Goal: Communication & Community: Answer question/provide support

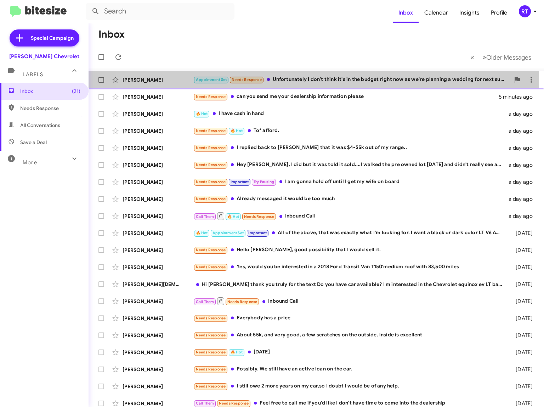
click at [283, 79] on div "Appointment Set Needs Response Unfortunately I don't think it's in the budget r…" at bounding box center [352, 80] width 317 height 8
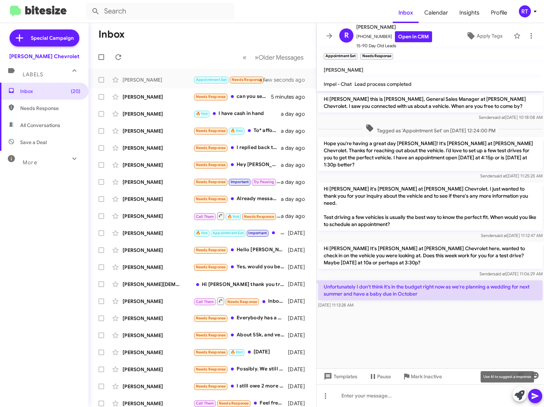
click at [517, 397] on icon at bounding box center [520, 395] width 10 height 10
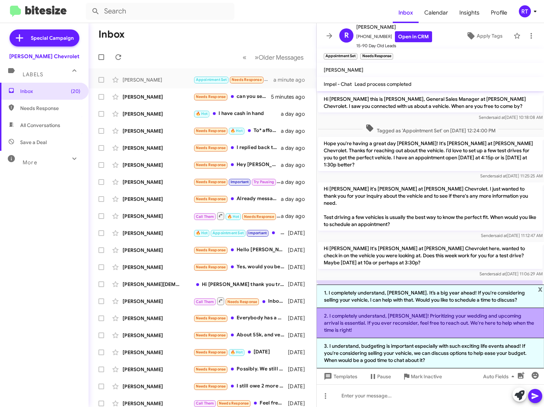
click at [427, 318] on li "2. I completely understand, Robert! Prioritizing your wedding and upcoming arri…" at bounding box center [431, 323] width 228 height 30
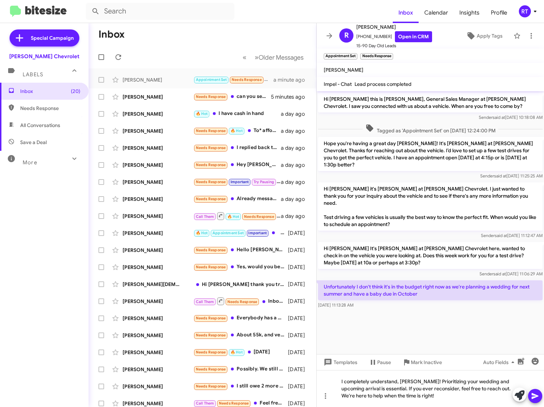
click at [533, 394] on icon at bounding box center [535, 396] width 7 height 6
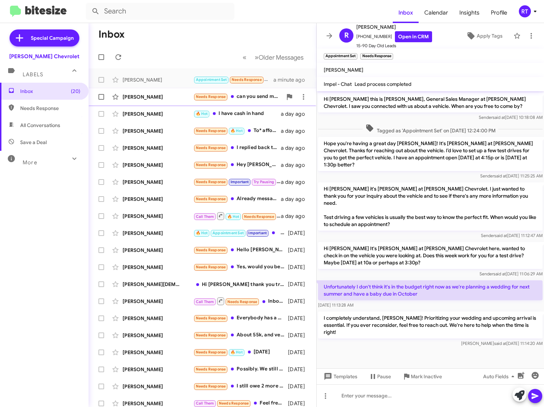
click at [139, 96] on div "[PERSON_NAME]" at bounding box center [158, 96] width 71 height 7
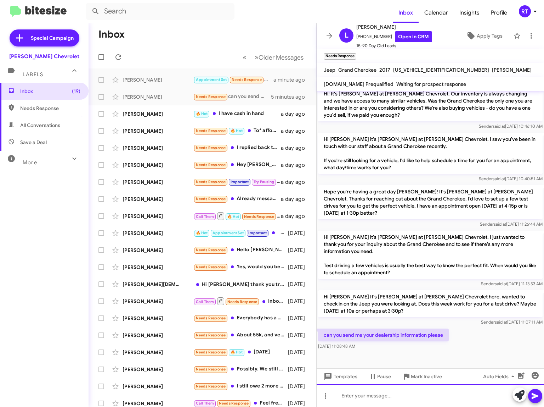
click at [361, 395] on div at bounding box center [431, 395] width 228 height 23
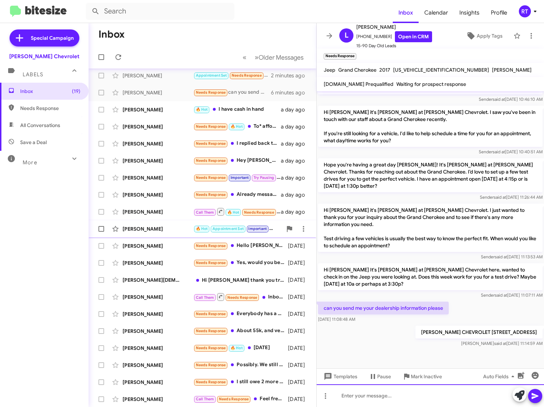
scroll to position [5, 0]
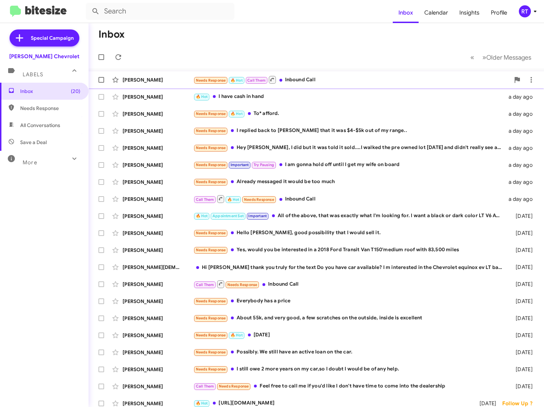
click at [308, 78] on div "Needs Response 🔥 Hot Call Them Inbound Call" at bounding box center [352, 79] width 317 height 9
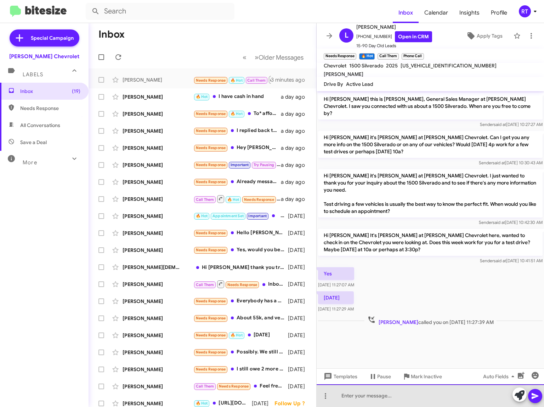
click at [353, 395] on div at bounding box center [431, 395] width 228 height 23
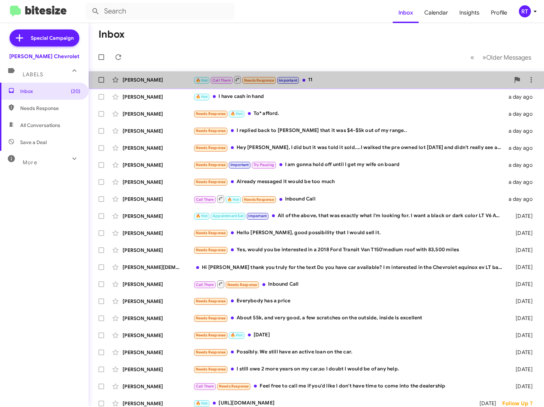
click at [329, 79] on div "🔥 Hot Call Them Needs Response Important 11" at bounding box center [352, 79] width 317 height 9
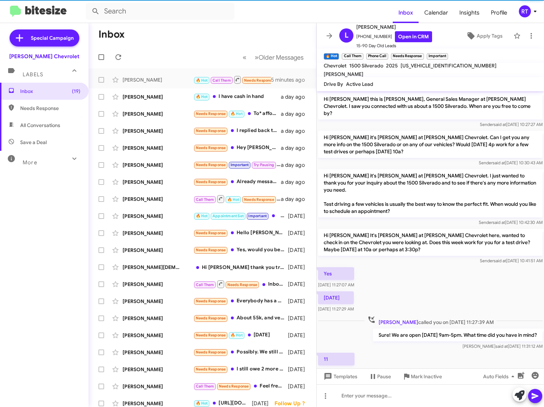
scroll to position [4, 0]
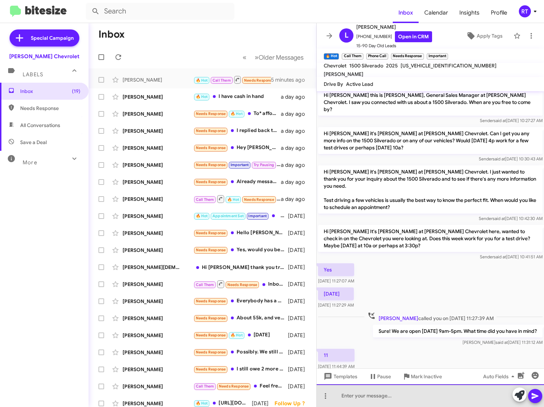
click at [352, 397] on div at bounding box center [431, 395] width 228 height 23
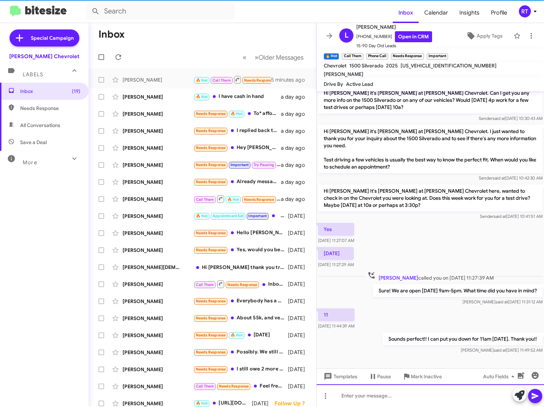
scroll to position [45, 0]
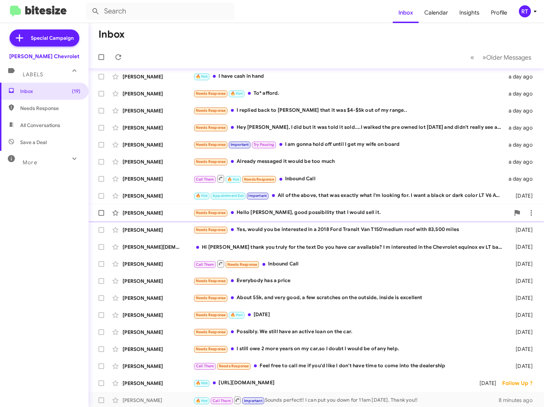
scroll to position [5, 0]
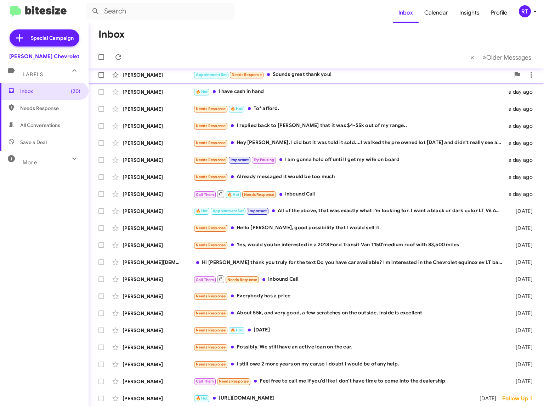
click at [286, 72] on div "Appointment Set Needs Response Sounds great thank you!" at bounding box center [352, 75] width 317 height 8
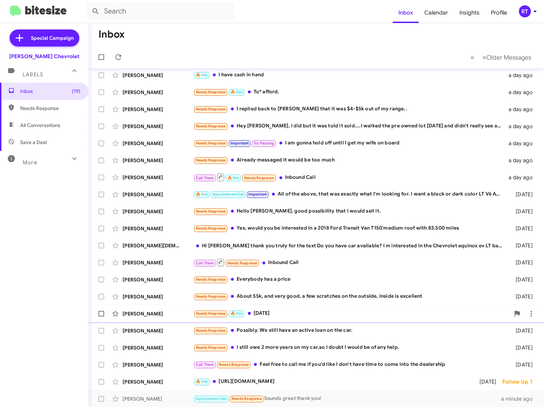
scroll to position [5, 0]
click at [34, 125] on span "All Conversations" at bounding box center [40, 125] width 40 height 7
type input "in:all-conversations"
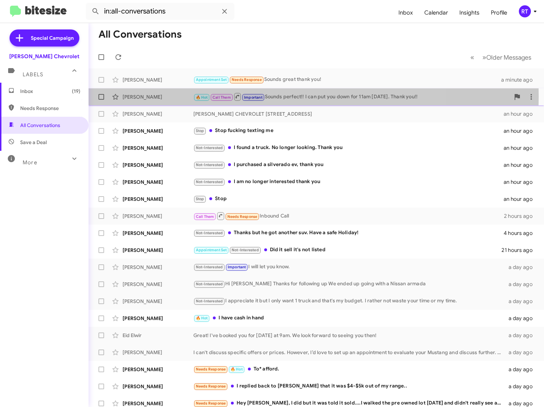
click at [133, 96] on div "[PERSON_NAME]" at bounding box center [158, 96] width 71 height 7
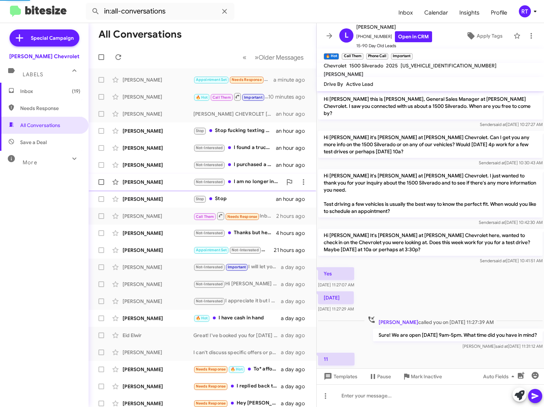
scroll to position [31, 0]
